Goal: Task Accomplishment & Management: Use online tool/utility

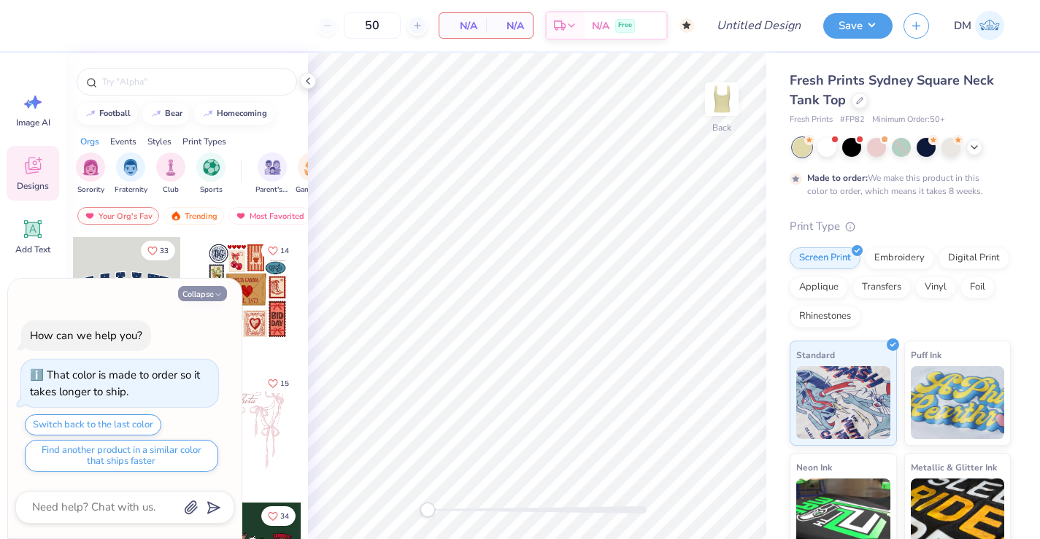
click at [208, 290] on button "Collapse" at bounding box center [202, 293] width 49 height 15
type textarea "x"
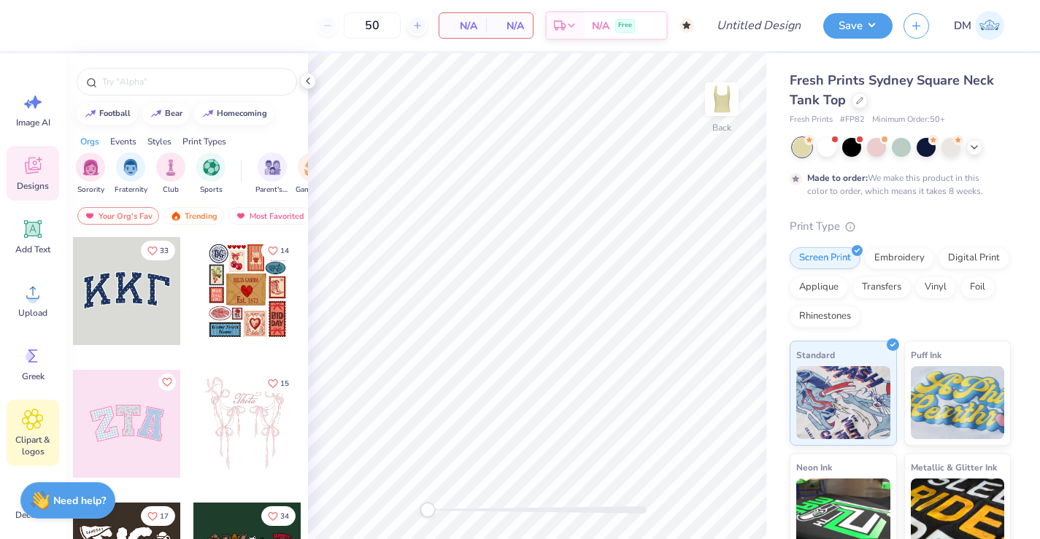
click at [36, 434] on span "Clipart & logos" at bounding box center [33, 445] width 48 height 23
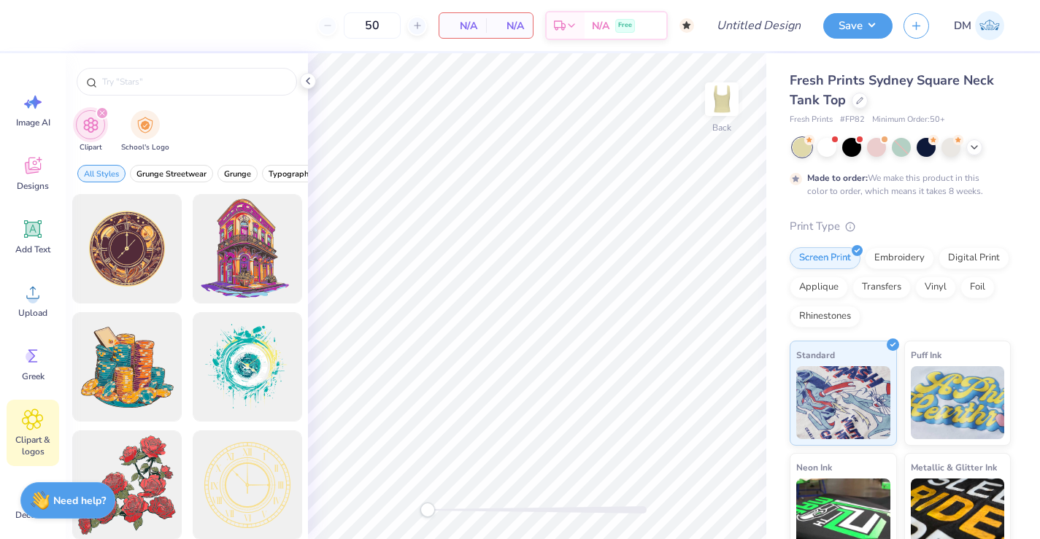
scroll to position [20, 0]
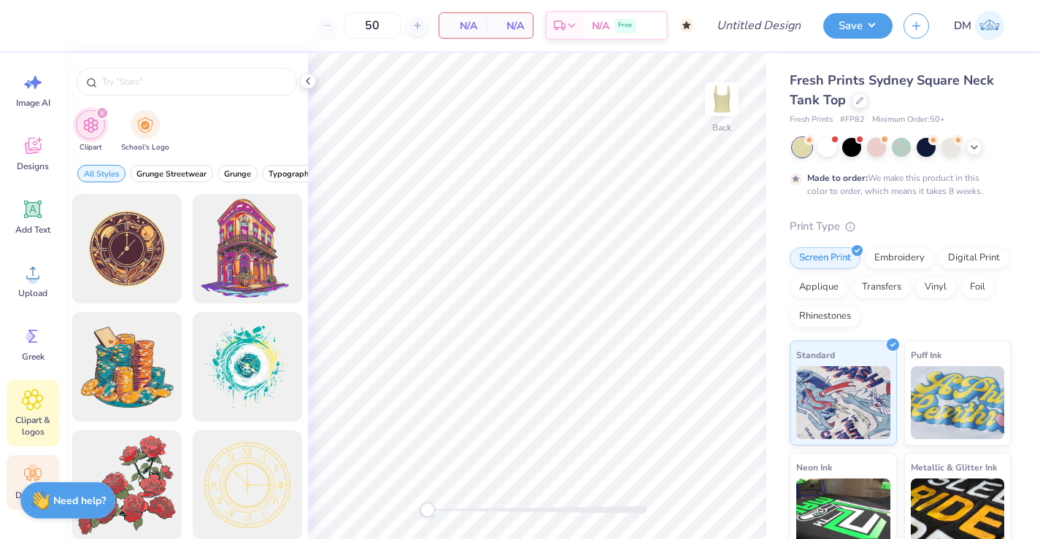
click at [28, 468] on circle at bounding box center [33, 469] width 10 height 10
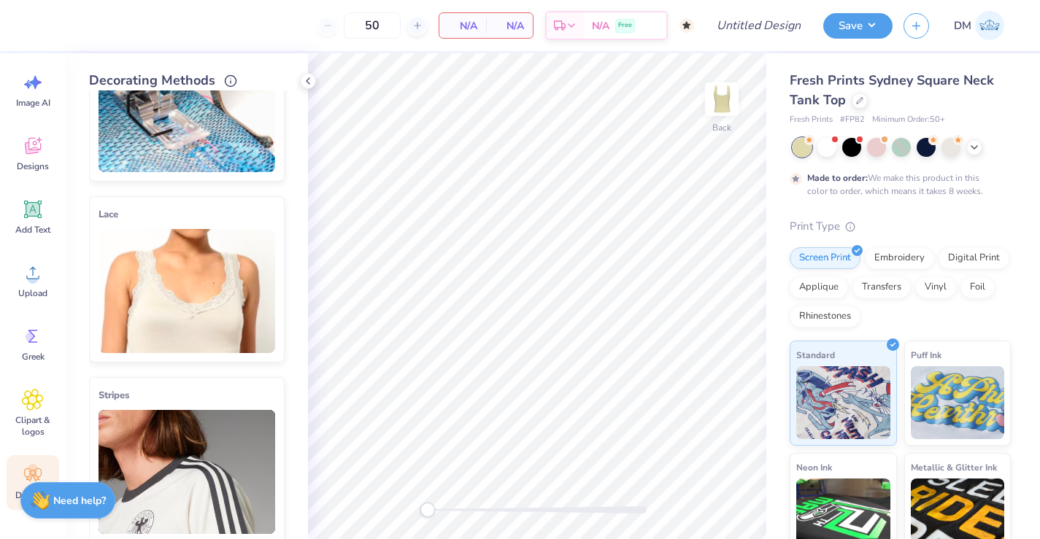
scroll to position [100, 0]
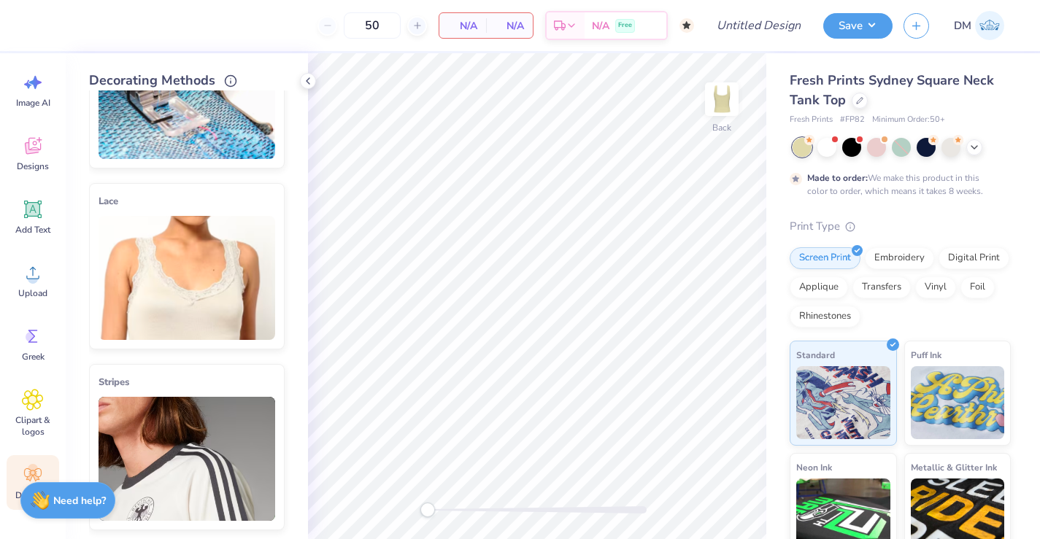
click at [189, 258] on img at bounding box center [187, 278] width 177 height 124
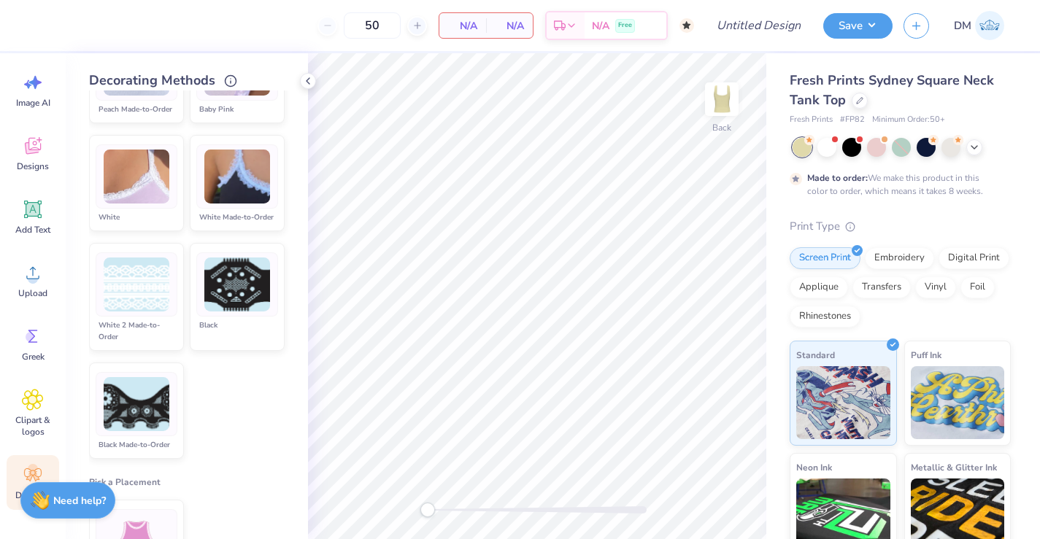
scroll to position [420, 0]
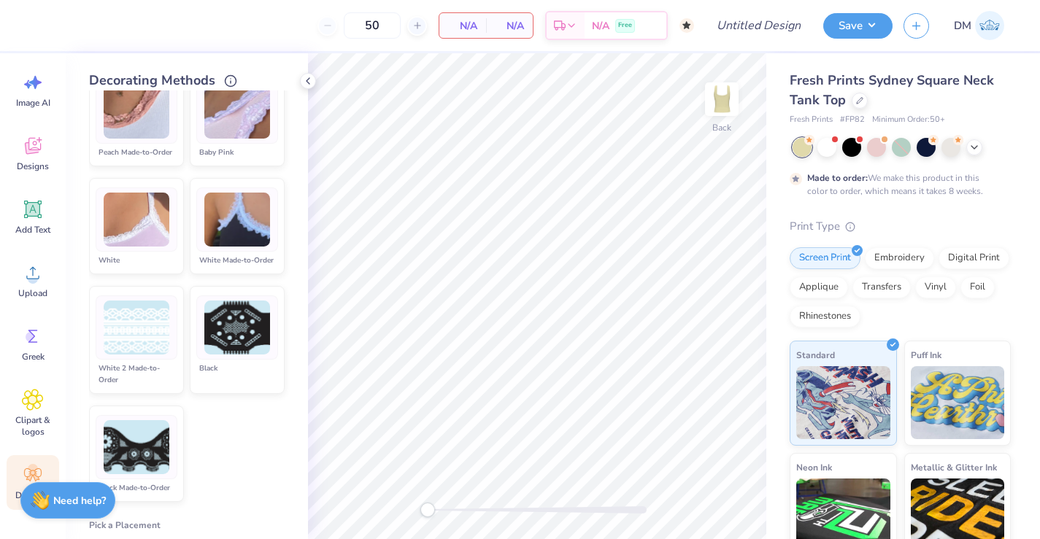
click at [147, 332] on img at bounding box center [137, 328] width 66 height 55
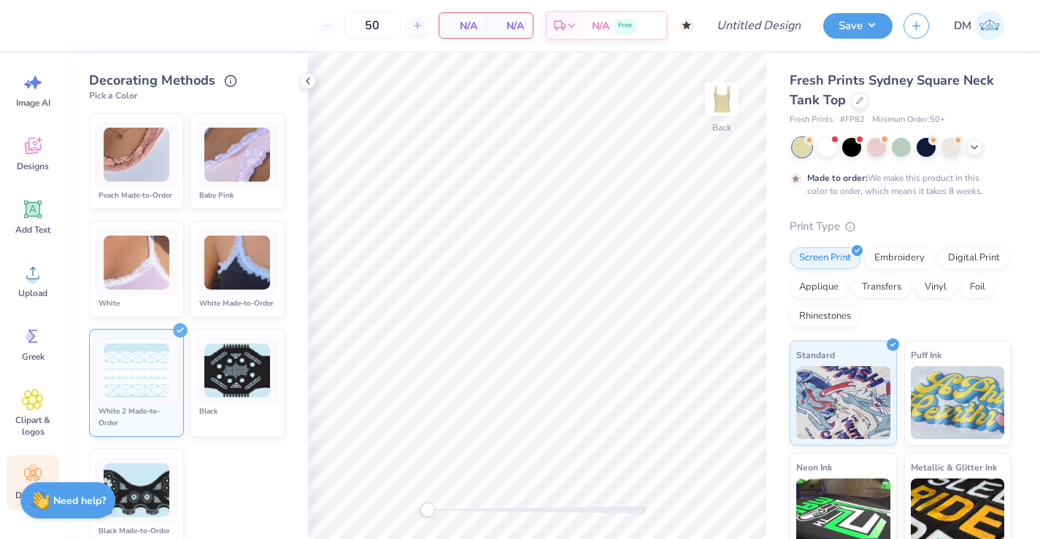
scroll to position [342, 0]
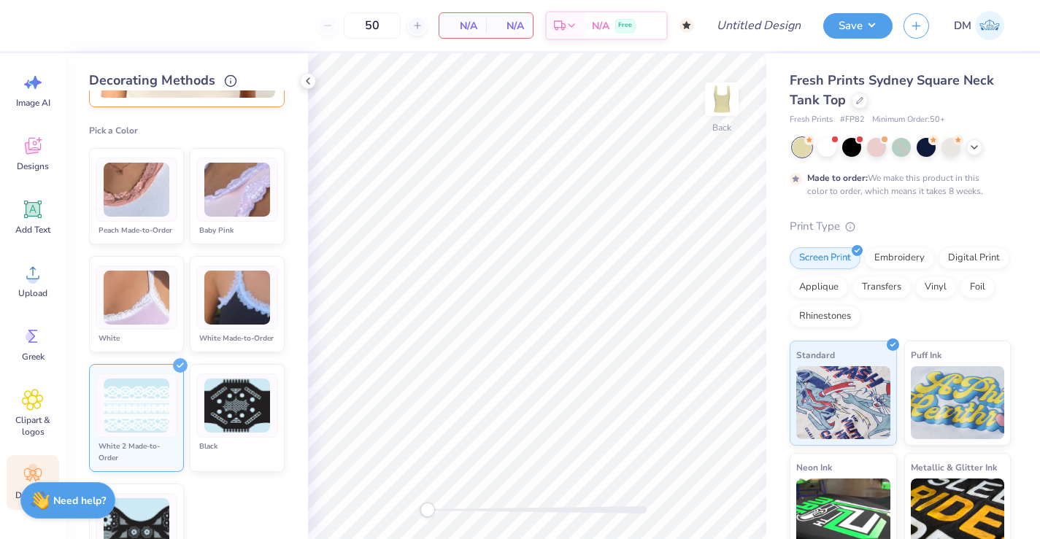
click at [228, 208] on img at bounding box center [237, 190] width 66 height 55
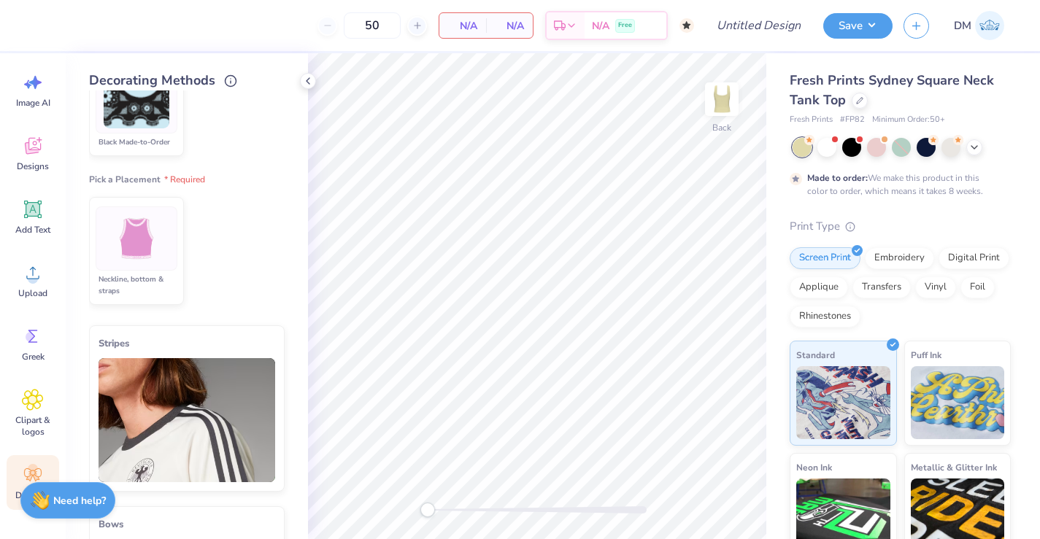
scroll to position [767, 0]
click at [159, 256] on img at bounding box center [136, 238] width 55 height 55
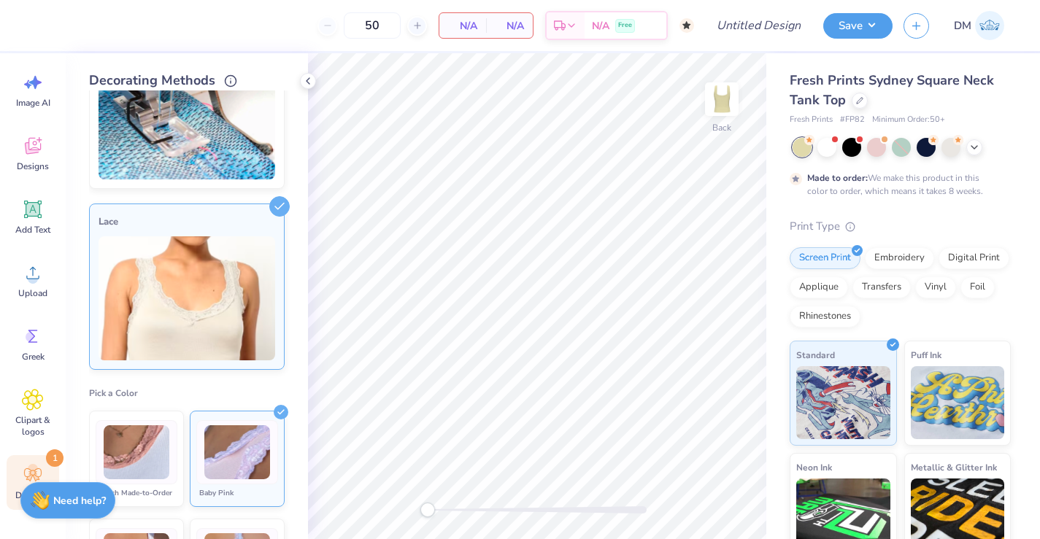
scroll to position [0, 0]
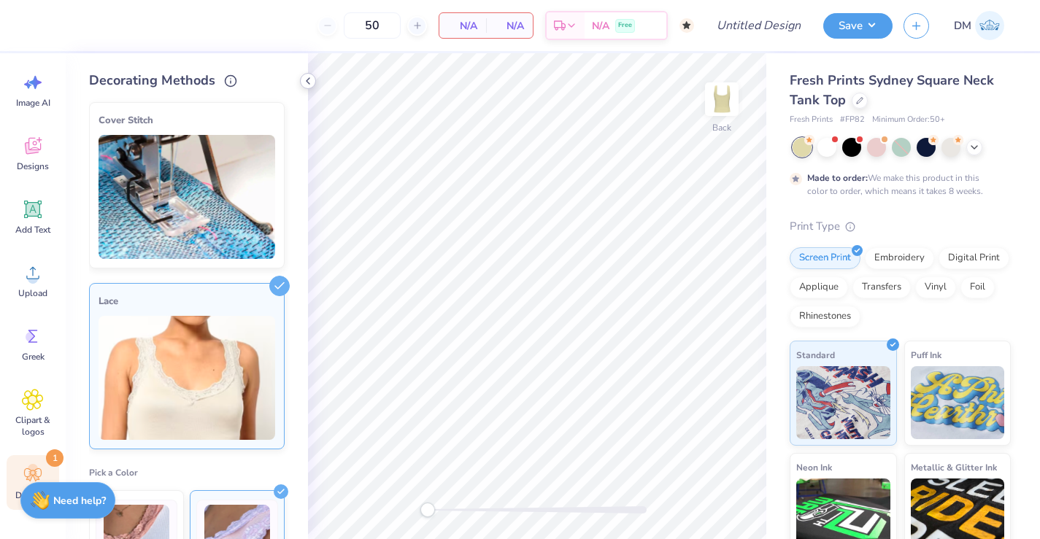
click at [308, 74] on div at bounding box center [308, 81] width 16 height 16
